Goal: Task Accomplishment & Management: Manage account settings

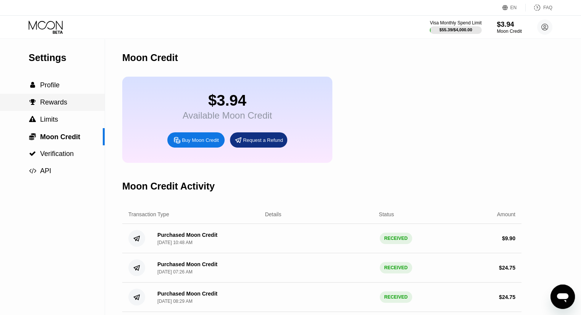
click at [62, 96] on div " Rewards" at bounding box center [52, 102] width 105 height 17
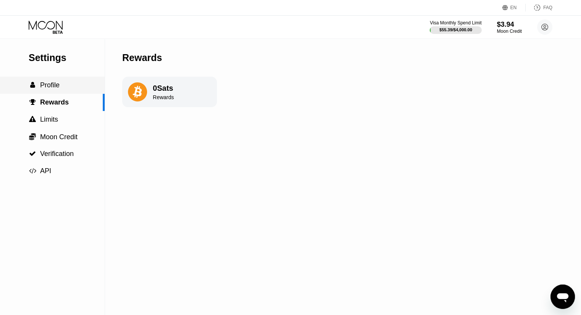
click at [63, 93] on div " Profile" at bounding box center [52, 85] width 105 height 17
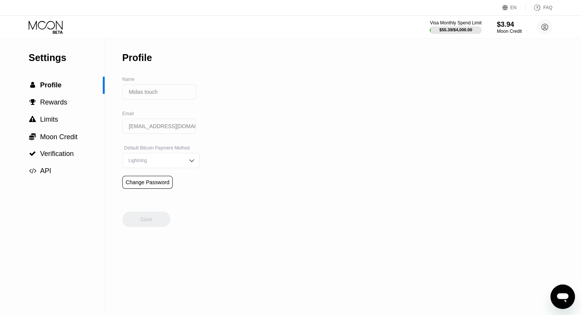
click at [61, 25] on icon at bounding box center [46, 27] width 35 height 13
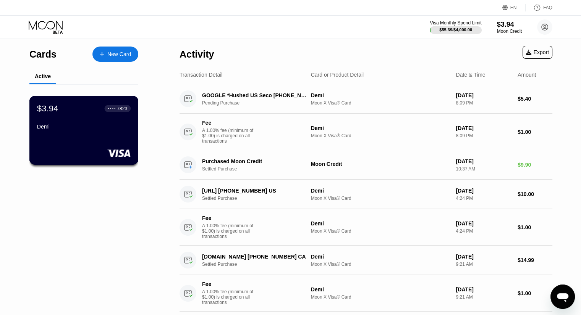
click at [92, 137] on div "$3.94 ● ● ● ● 7823 Demi" at bounding box center [83, 130] width 109 height 69
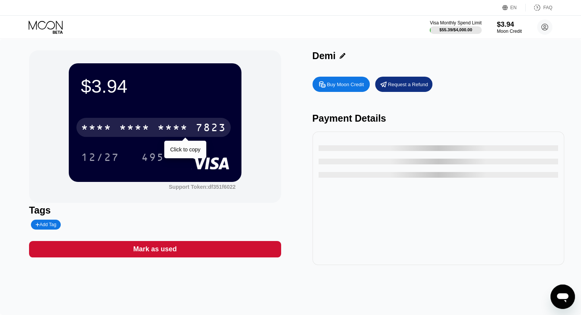
click at [154, 123] on div "* * * * * * * * * * * * 7823" at bounding box center [153, 127] width 154 height 19
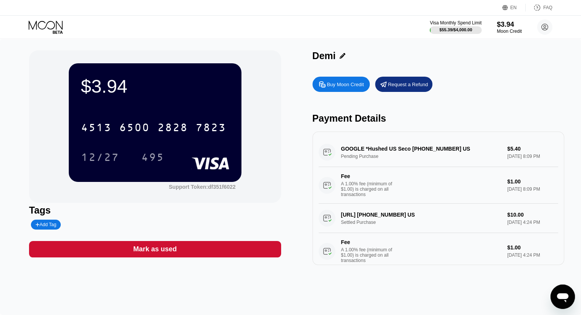
drag, startPoint x: 129, startPoint y: 113, endPoint x: 121, endPoint y: 130, distance: 18.4
click at [121, 130] on div "4513 6500 2828 7823" at bounding box center [155, 125] width 148 height 26
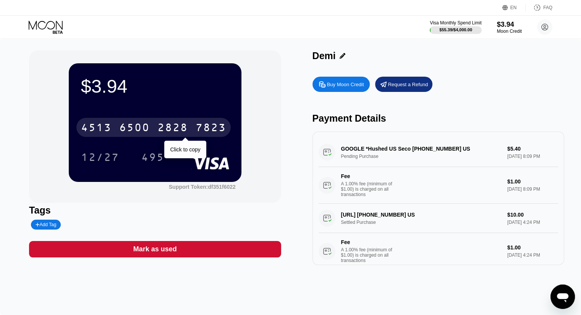
click at [121, 130] on div "6500" at bounding box center [134, 129] width 31 height 12
click at [121, 130] on div "* * * *" at bounding box center [134, 129] width 31 height 12
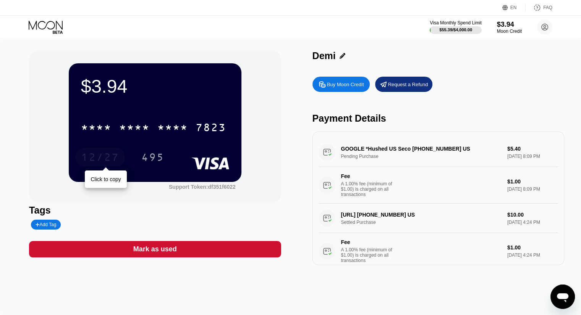
click at [103, 155] on div "12/27" at bounding box center [100, 158] width 38 height 12
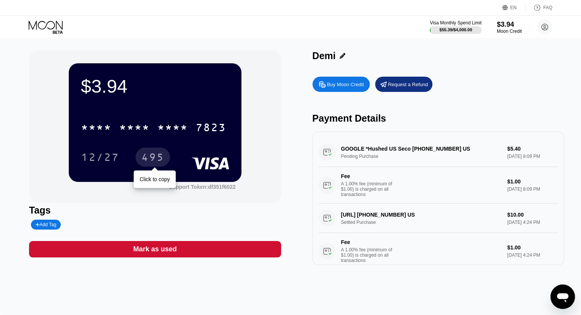
click at [161, 167] on div "495" at bounding box center [153, 157] width 34 height 19
